Goal: Transaction & Acquisition: Purchase product/service

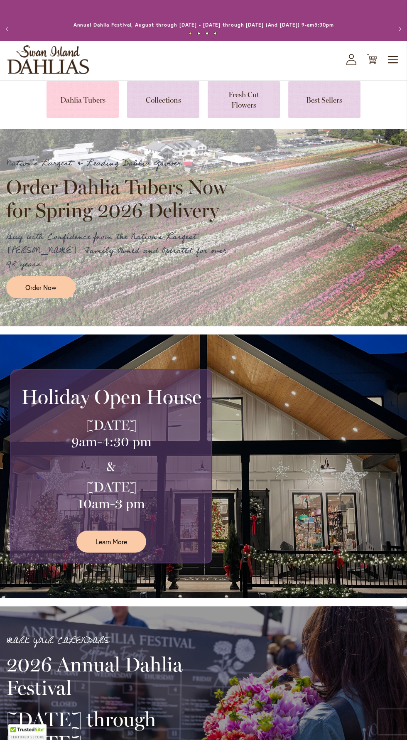
click at [90, 96] on link at bounding box center [83, 99] width 72 height 37
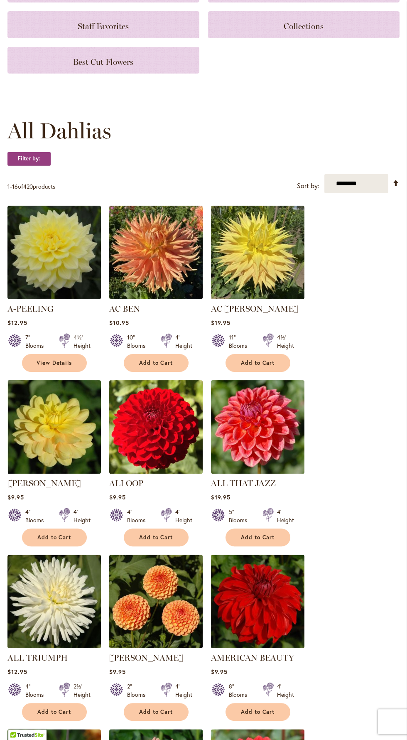
scroll to position [143, 0]
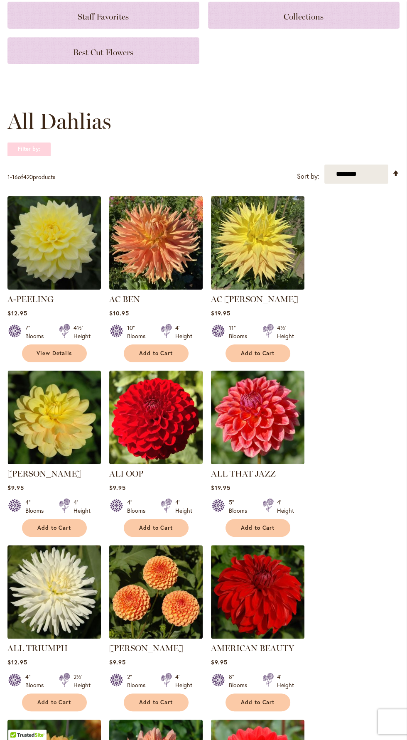
click at [42, 143] on strong "Filter by:" at bounding box center [28, 149] width 43 height 14
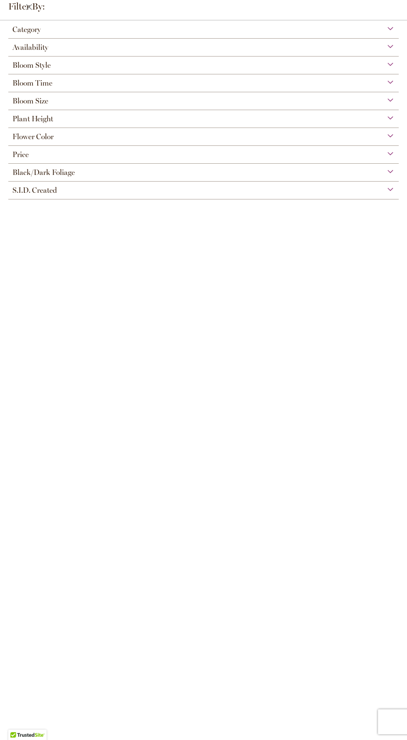
scroll to position [41, 0]
click at [134, 137] on div "Flower Color" at bounding box center [203, 134] width 391 height 13
click at [63, 153] on div "Pink" at bounding box center [58, 156] width 13 height 9
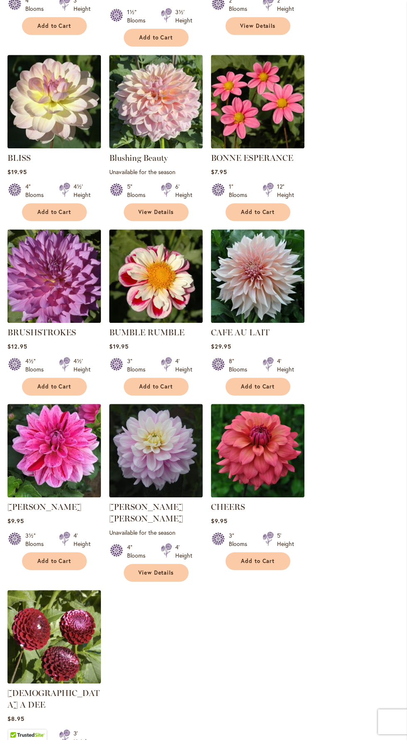
scroll to position [584, 0]
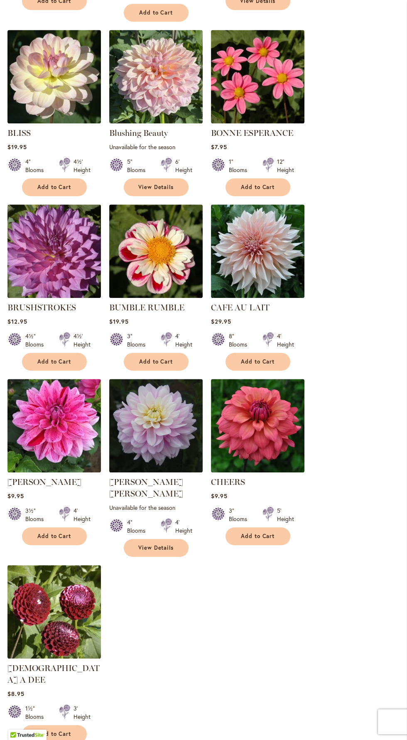
scroll to position [644, 0]
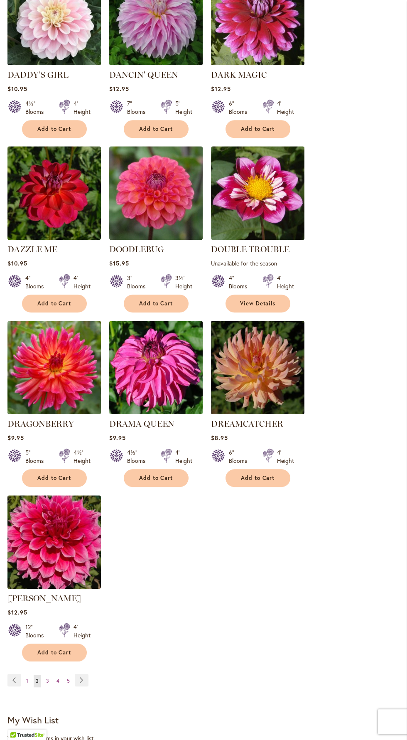
scroll to position [680, 0]
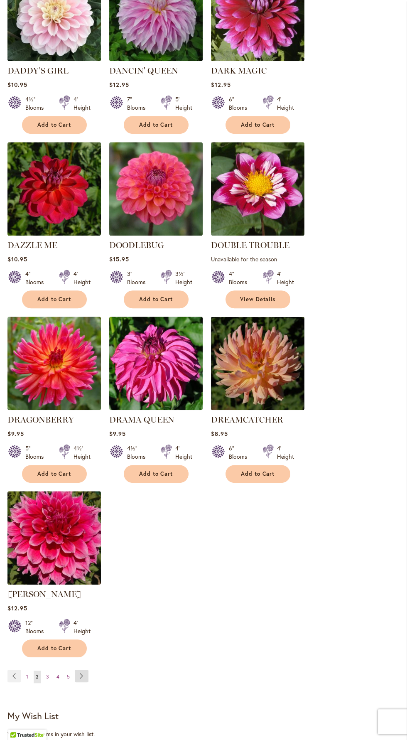
click at [81, 670] on link "Page Next" at bounding box center [82, 676] width 14 height 12
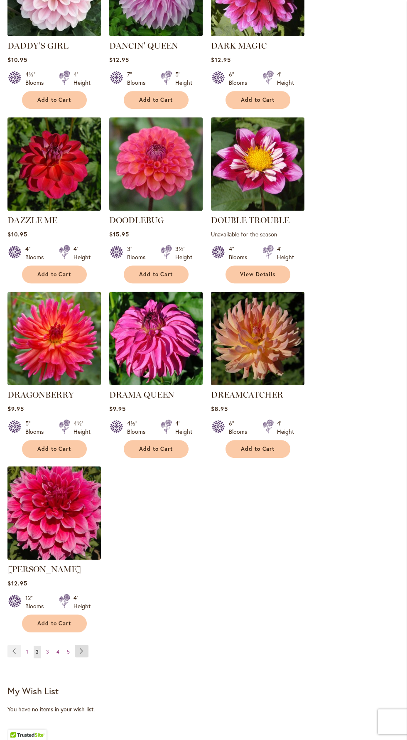
scroll to position [740, 0]
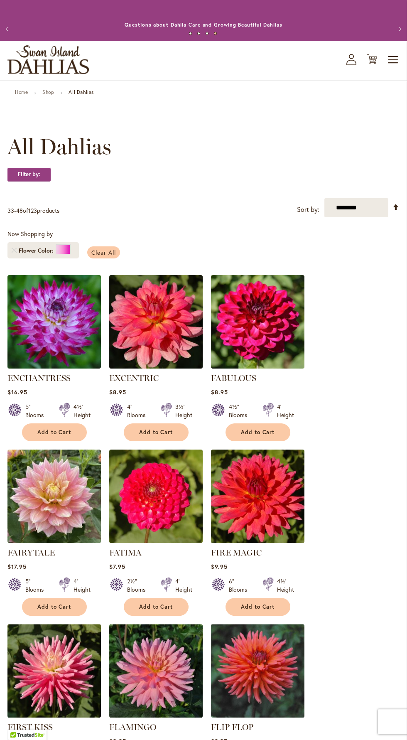
click at [98, 250] on span "Clear All" at bounding box center [103, 253] width 25 height 8
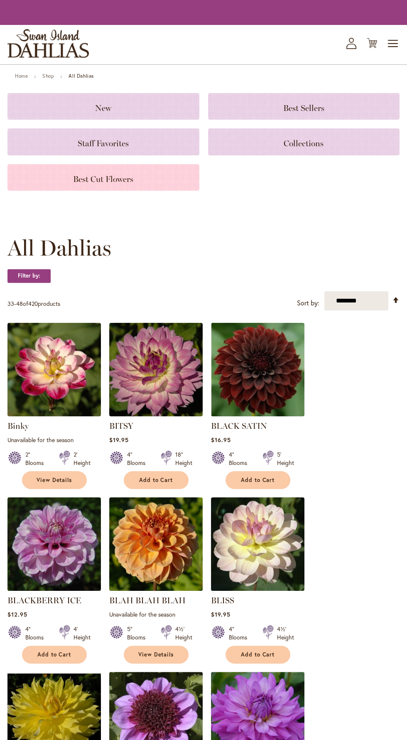
click at [44, 178] on h3 "Best Cut Flowers" at bounding box center [103, 177] width 172 height 9
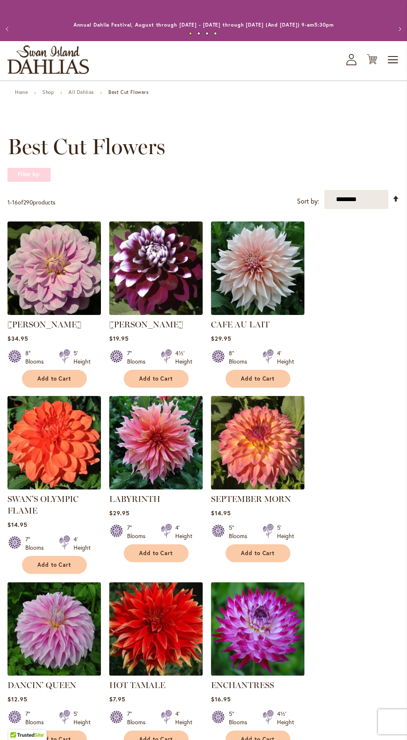
click at [39, 172] on strong "Filter by:" at bounding box center [28, 175] width 43 height 14
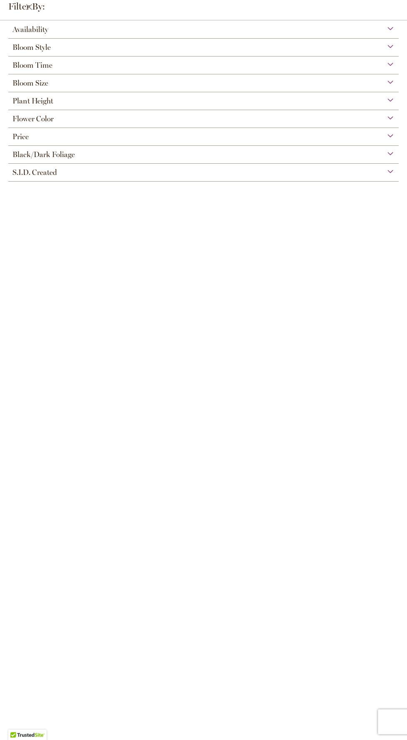
click at [49, 120] on span "Flower Color" at bounding box center [32, 118] width 41 height 9
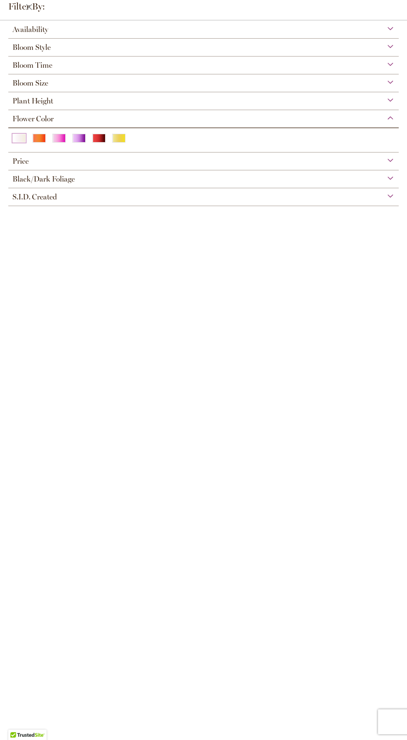
click at [20, 134] on div "White/Cream" at bounding box center [18, 138] width 13 height 9
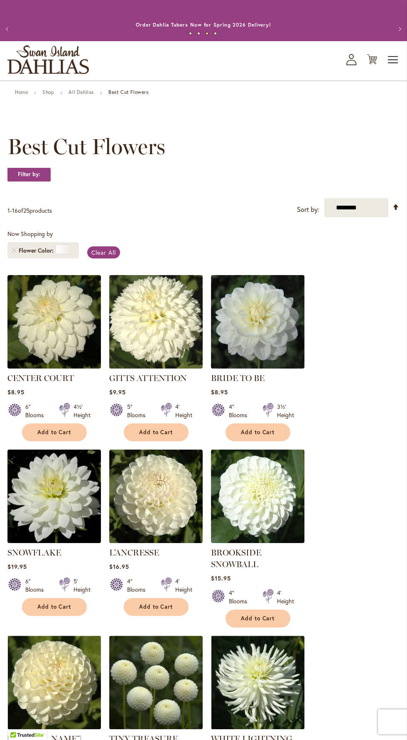
click at [389, 53] on span "Toggle Nav" at bounding box center [393, 60] width 12 height 17
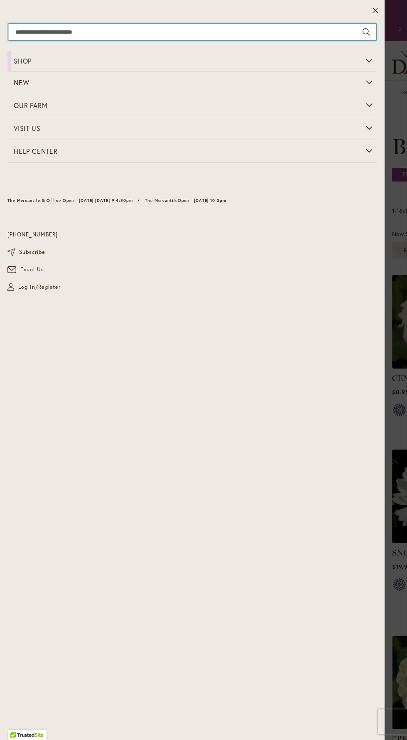
click at [276, 29] on input "Search" at bounding box center [192, 32] width 368 height 17
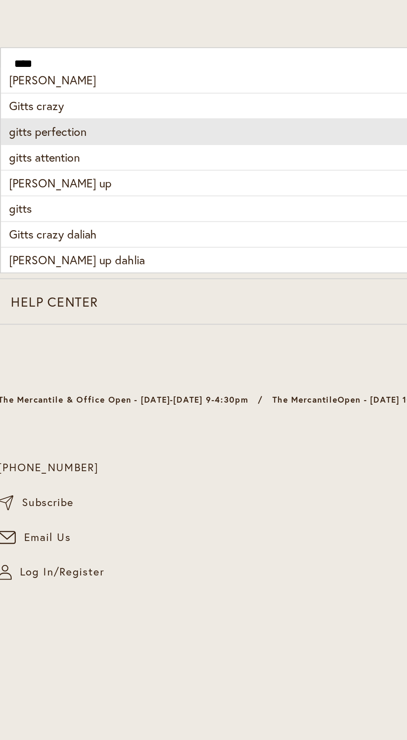
click at [55, 63] on li "gitts perfection 34" at bounding box center [193, 65] width 368 height 13
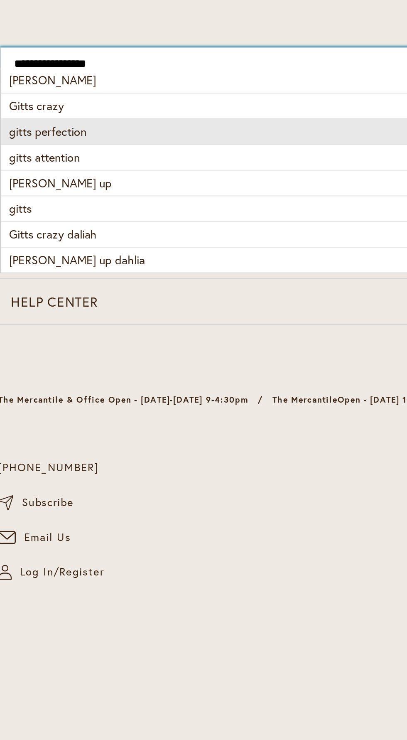
type input "**********"
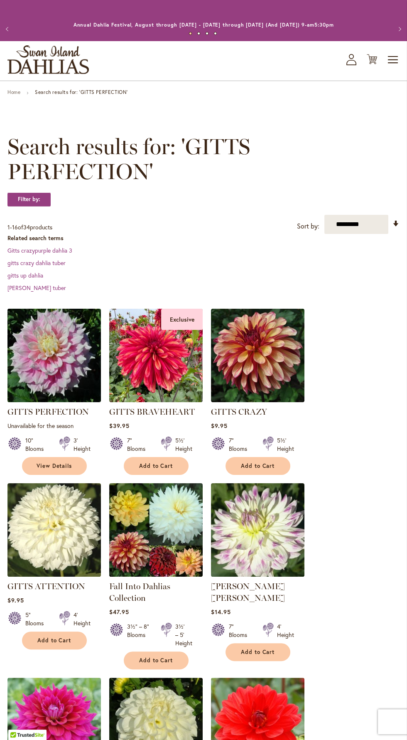
click at [64, 352] on img at bounding box center [54, 356] width 98 height 98
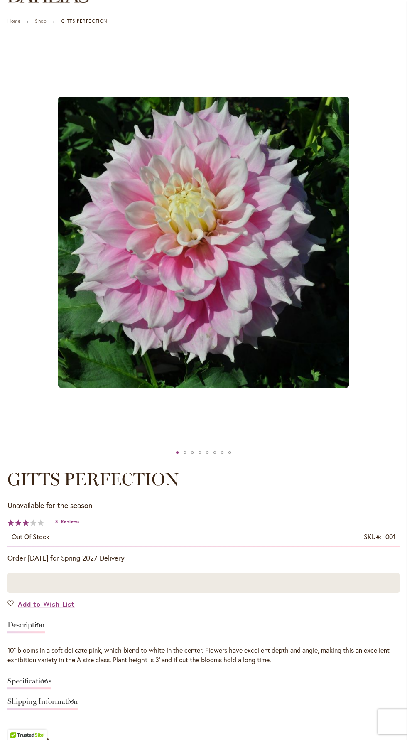
scroll to position [76, 0]
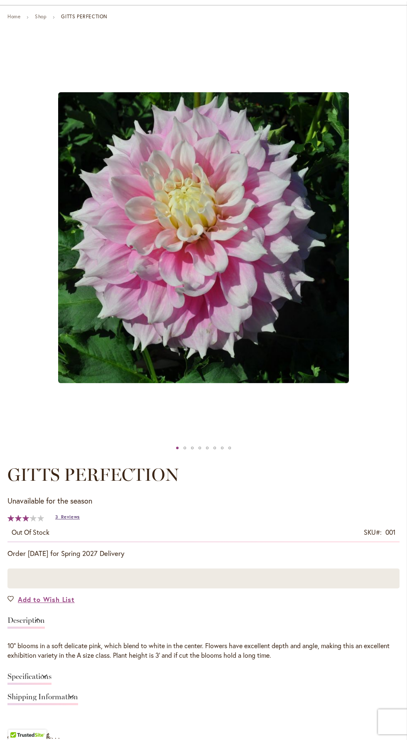
click at [77, 517] on span "Reviews" at bounding box center [70, 517] width 19 height 6
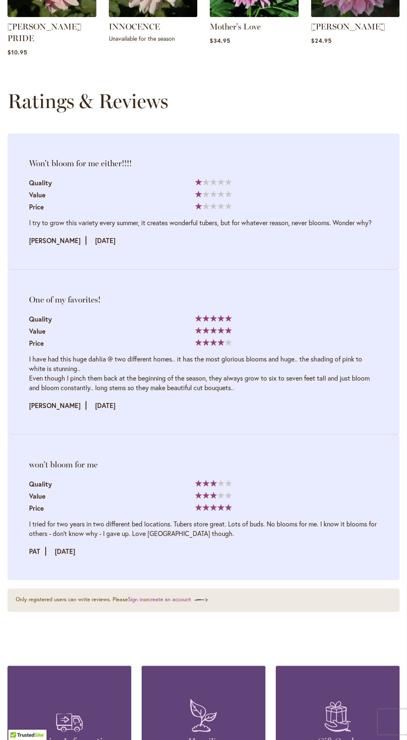
scroll to position [1186, 0]
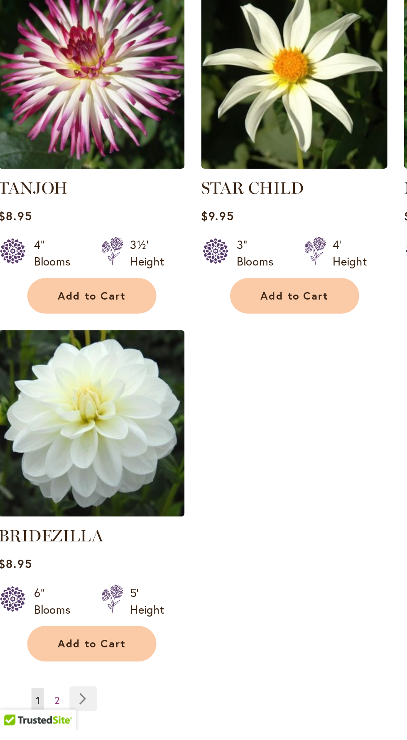
scroll to position [647, 0]
